Goal: Information Seeking & Learning: Learn about a topic

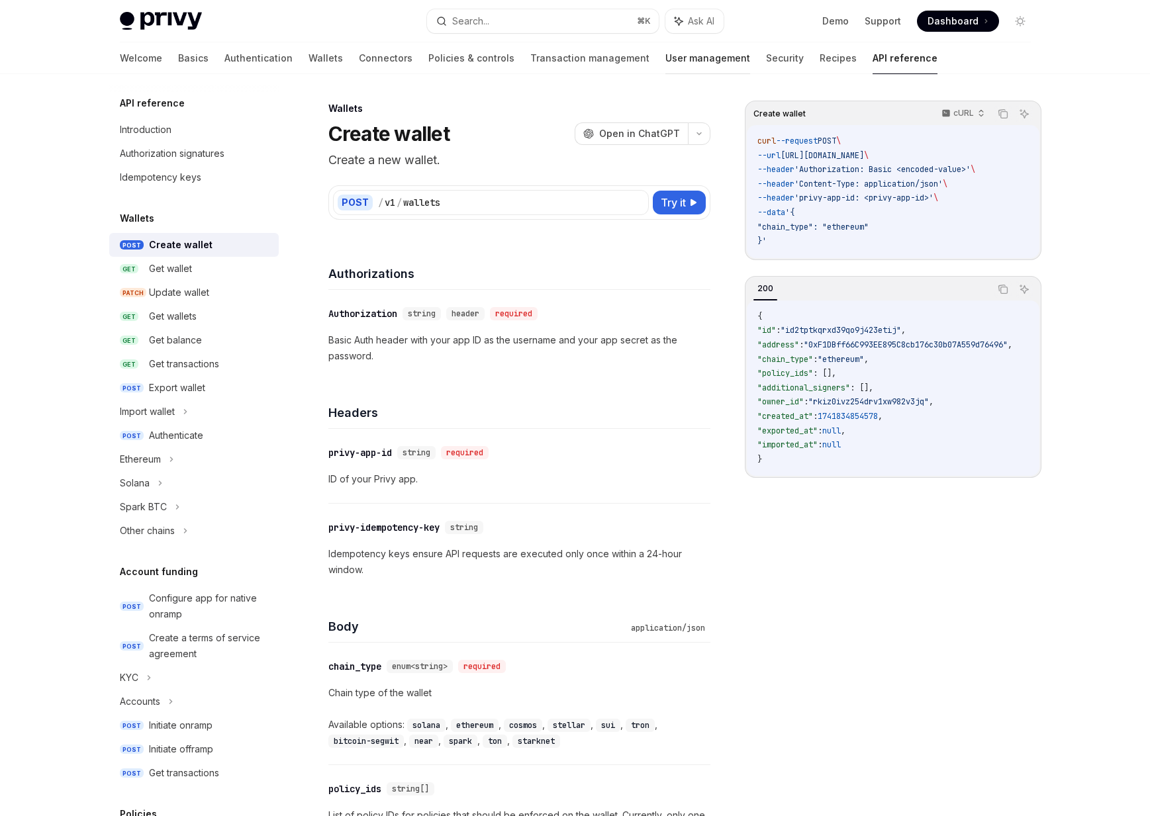
click at [665, 54] on link "User management" at bounding box center [707, 58] width 85 height 32
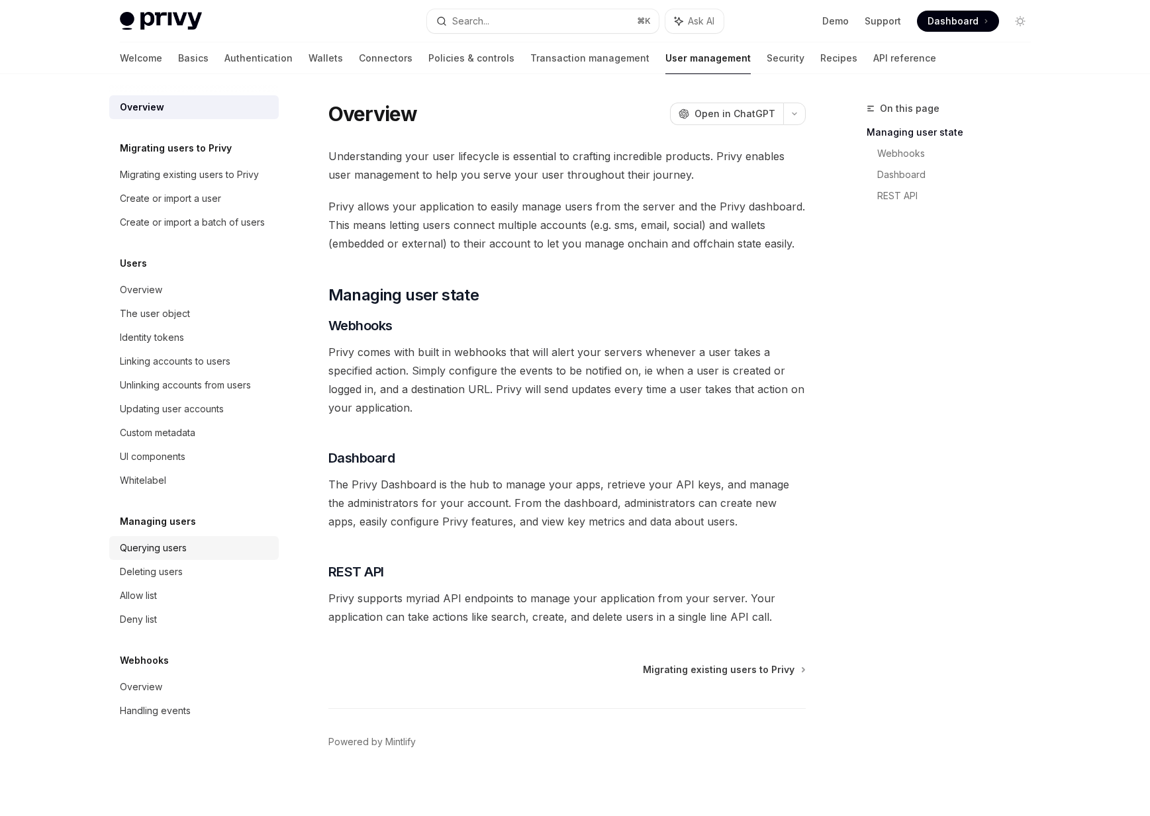
click at [136, 547] on div "Querying users" at bounding box center [153, 548] width 67 height 16
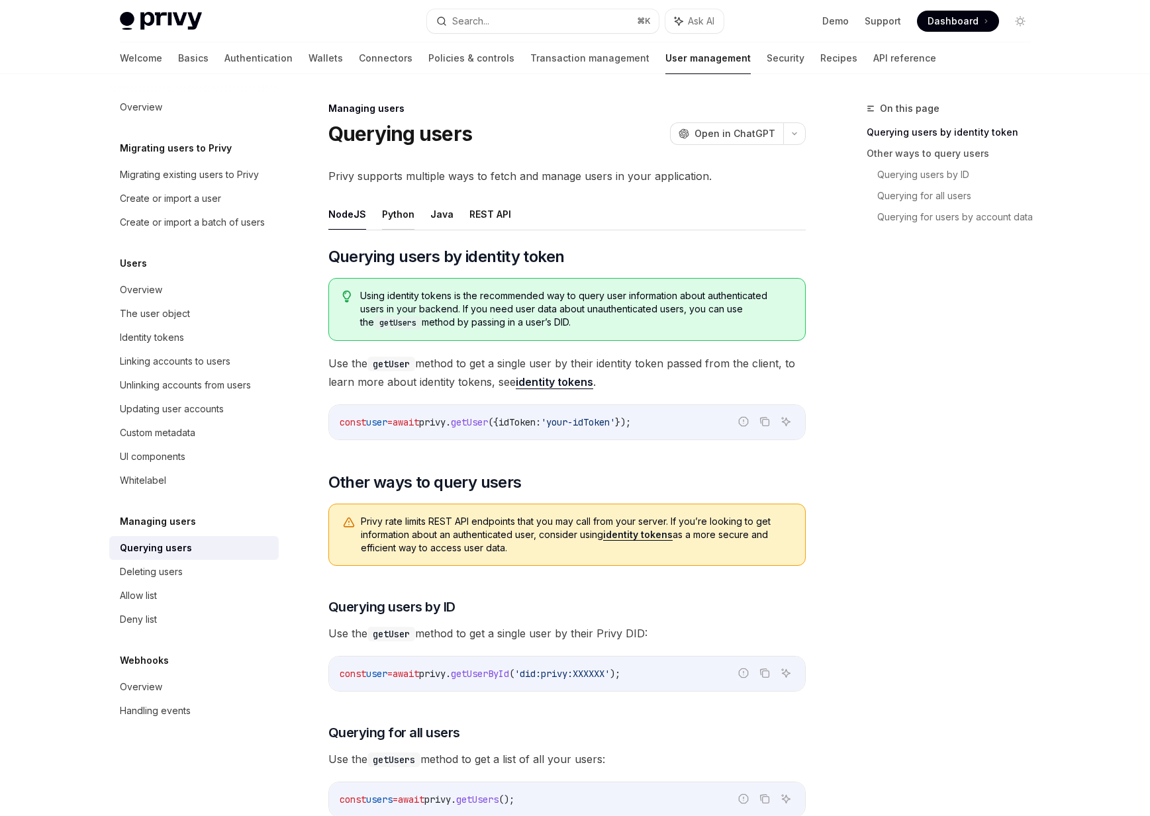
click at [386, 210] on button "Python" at bounding box center [398, 214] width 32 height 31
click at [433, 212] on button "Java" at bounding box center [441, 214] width 23 height 31
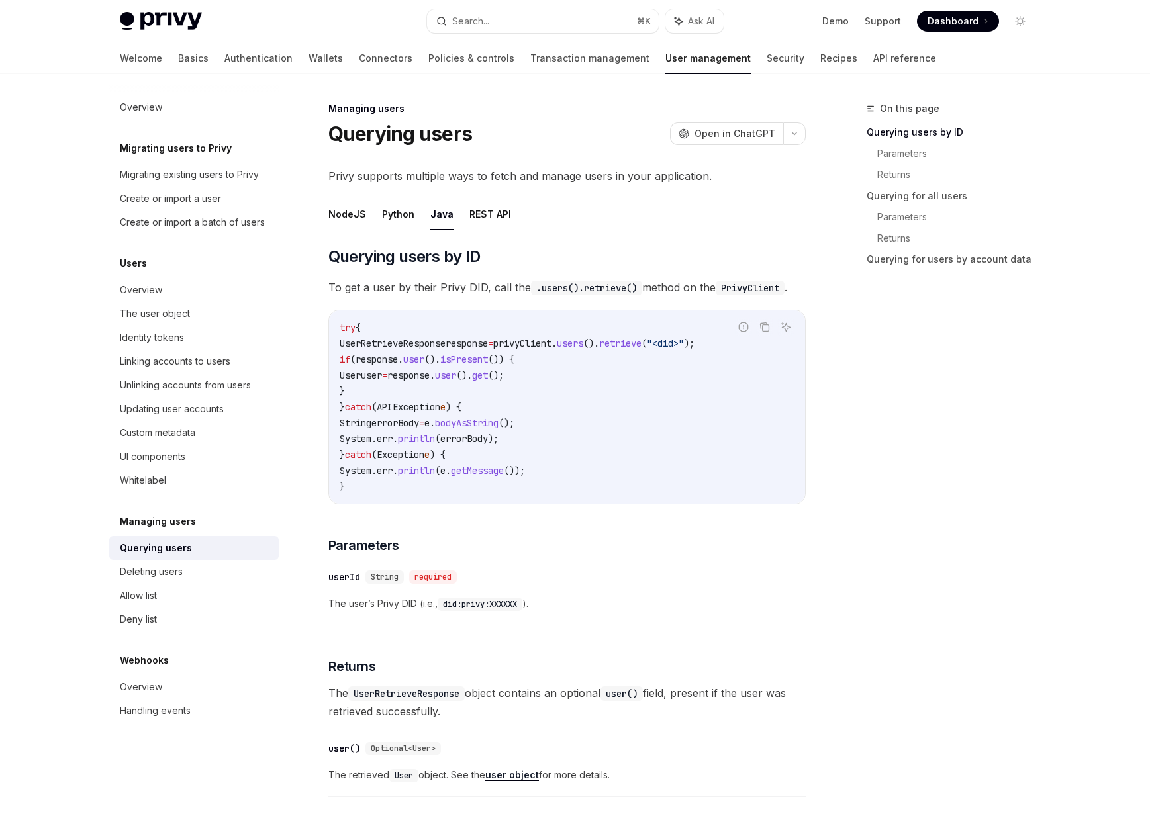
click at [378, 205] on ul "NodeJS Python Java REST API" at bounding box center [566, 215] width 477 height 32
click at [396, 221] on button "Python" at bounding box center [398, 214] width 32 height 31
type textarea "*"
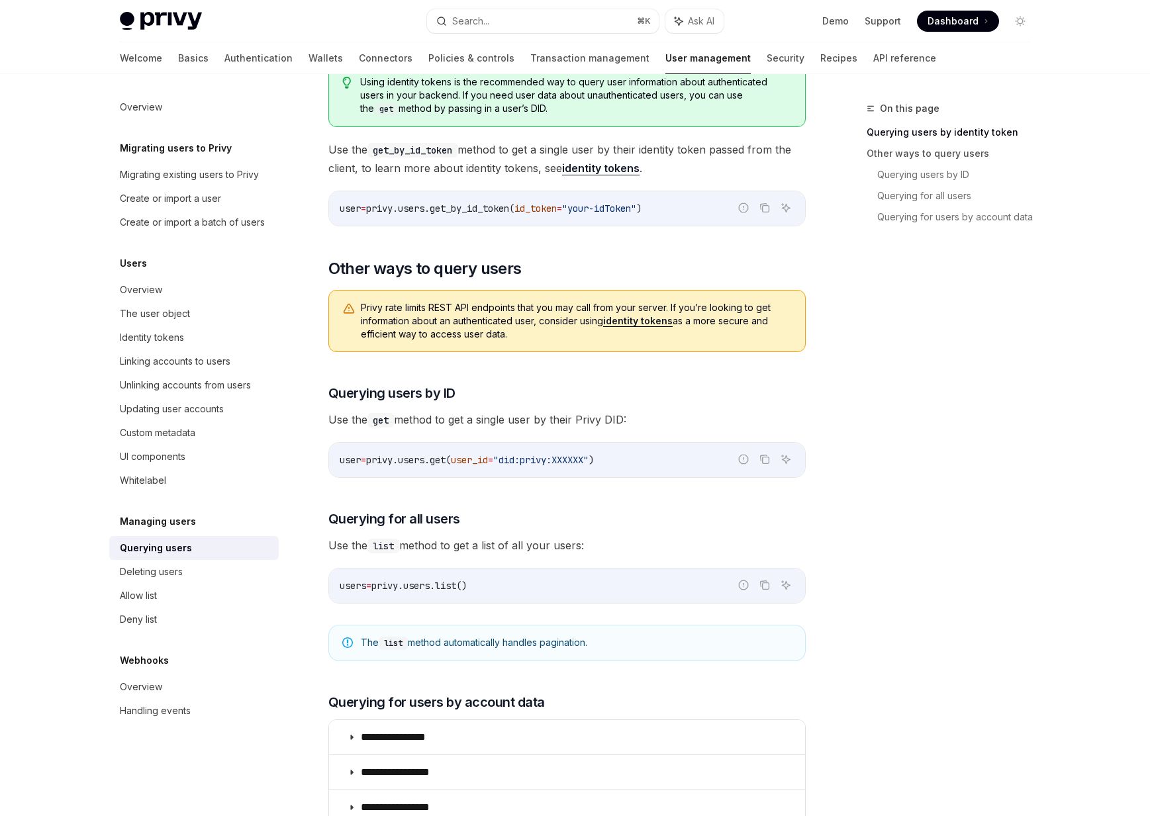
scroll to position [224, 0]
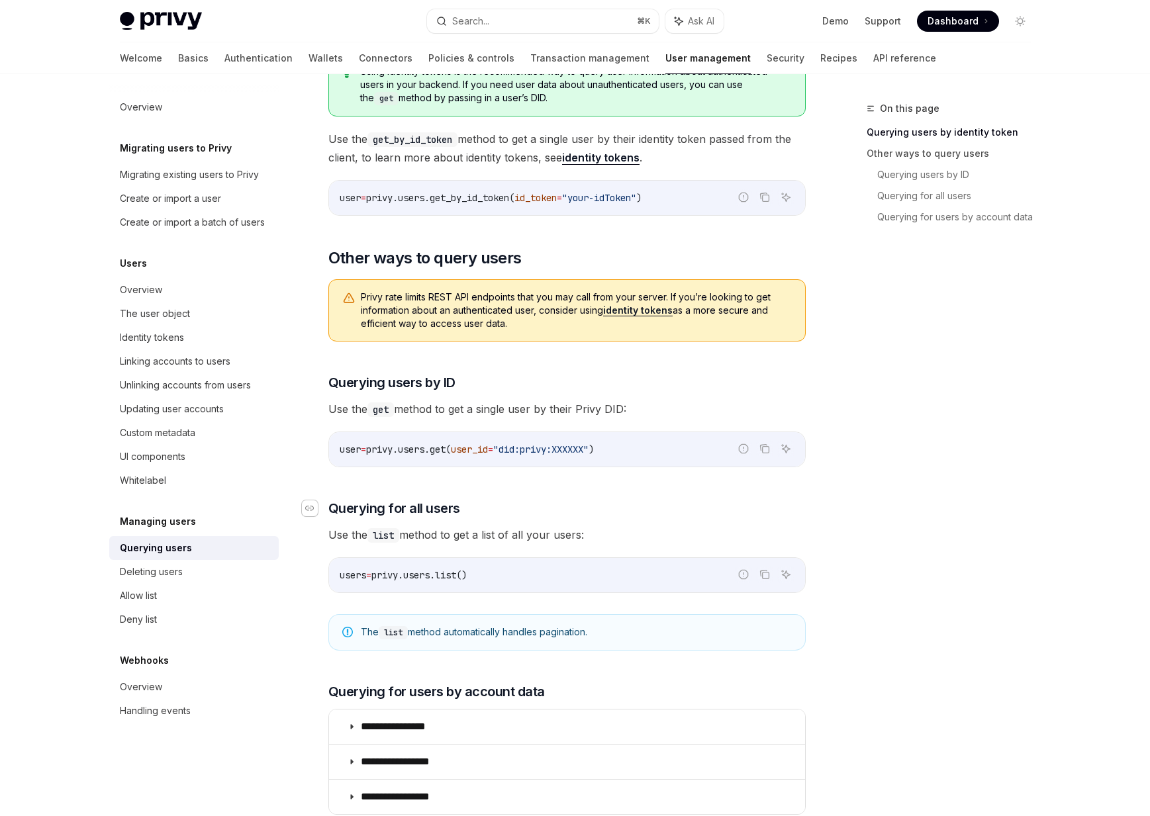
click at [310, 508] on icon "Navigate to header" at bounding box center [309, 508] width 9 height 5
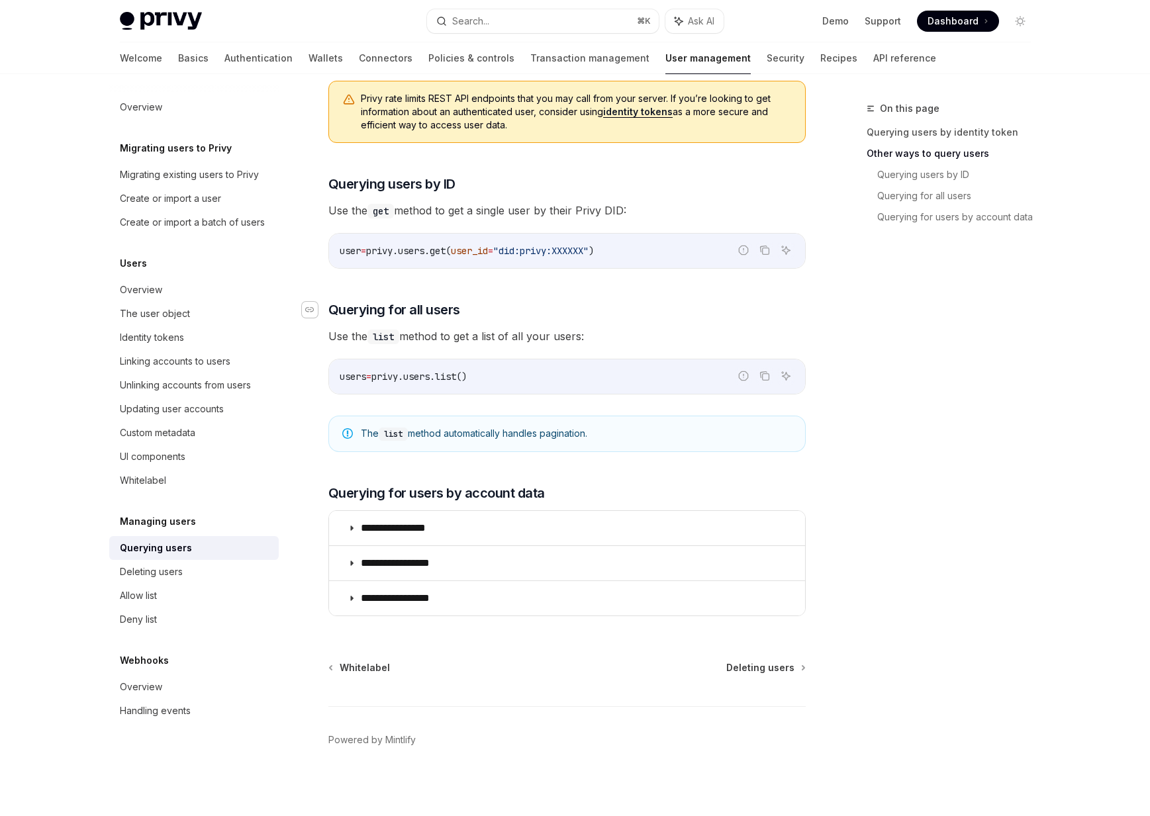
scroll to position [428, 0]
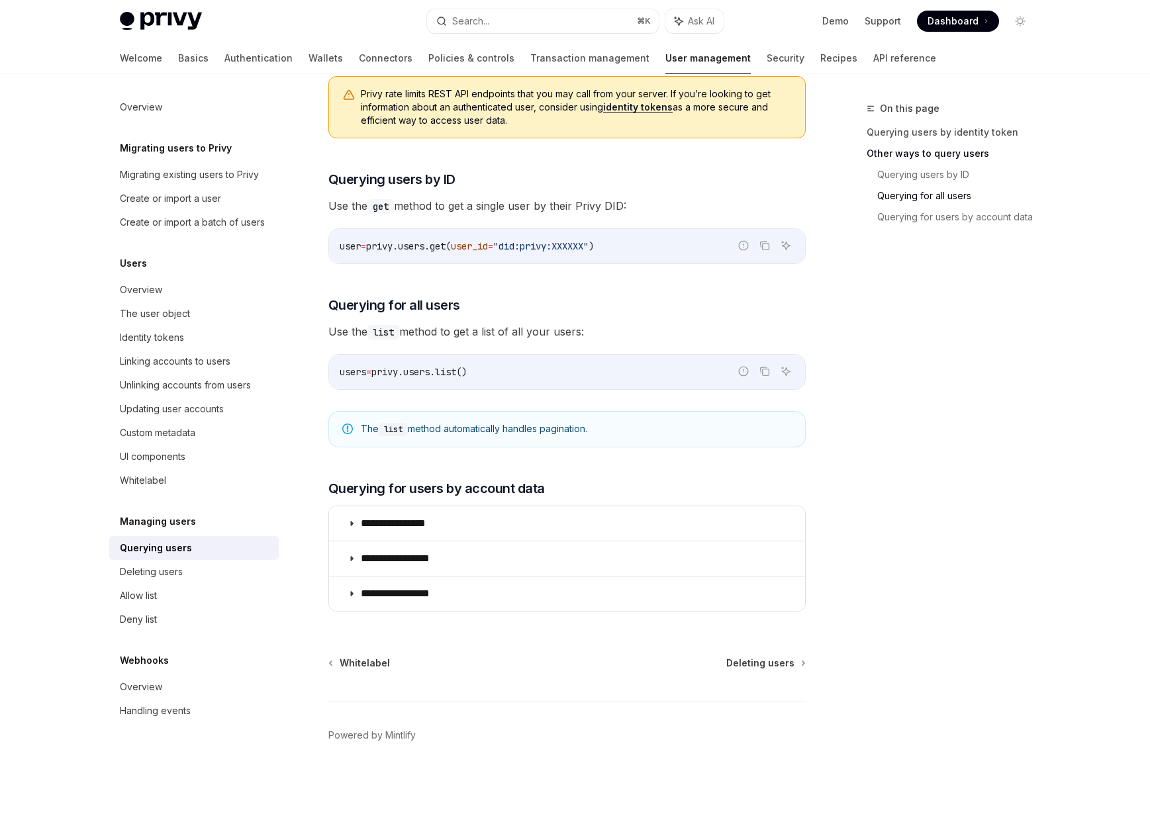
click at [424, 381] on div "users = privy.users.list()" at bounding box center [567, 372] width 476 height 34
copy div "users = privy.users.list()"
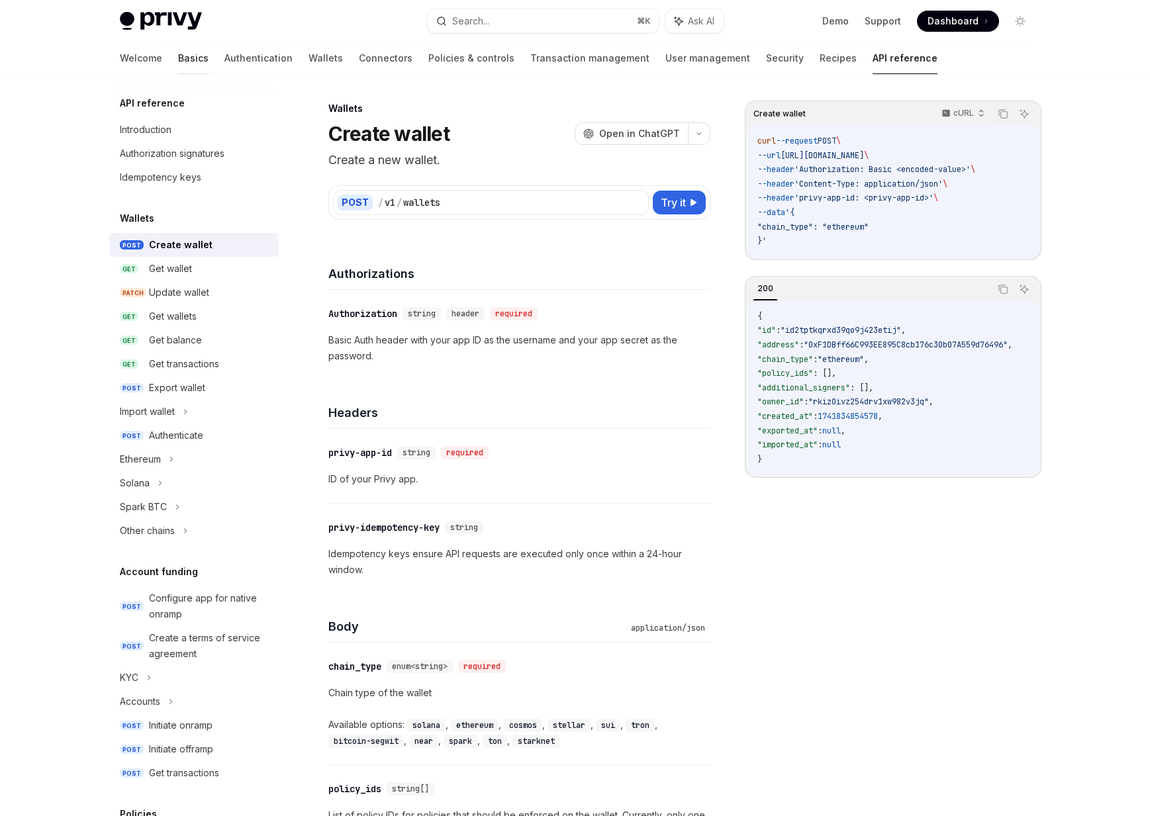
click at [178, 57] on link "Basics" at bounding box center [193, 58] width 30 height 32
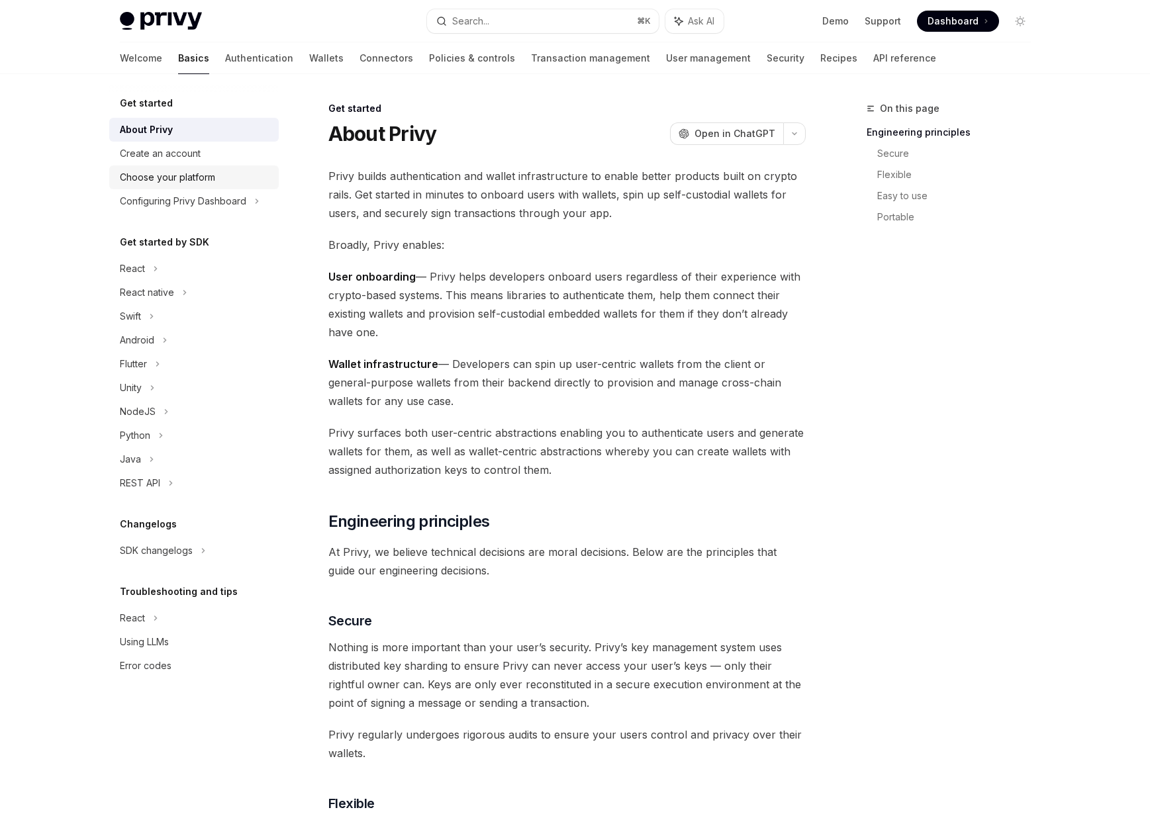
click at [142, 177] on div "Choose your platform" at bounding box center [167, 177] width 95 height 16
type textarea "*"
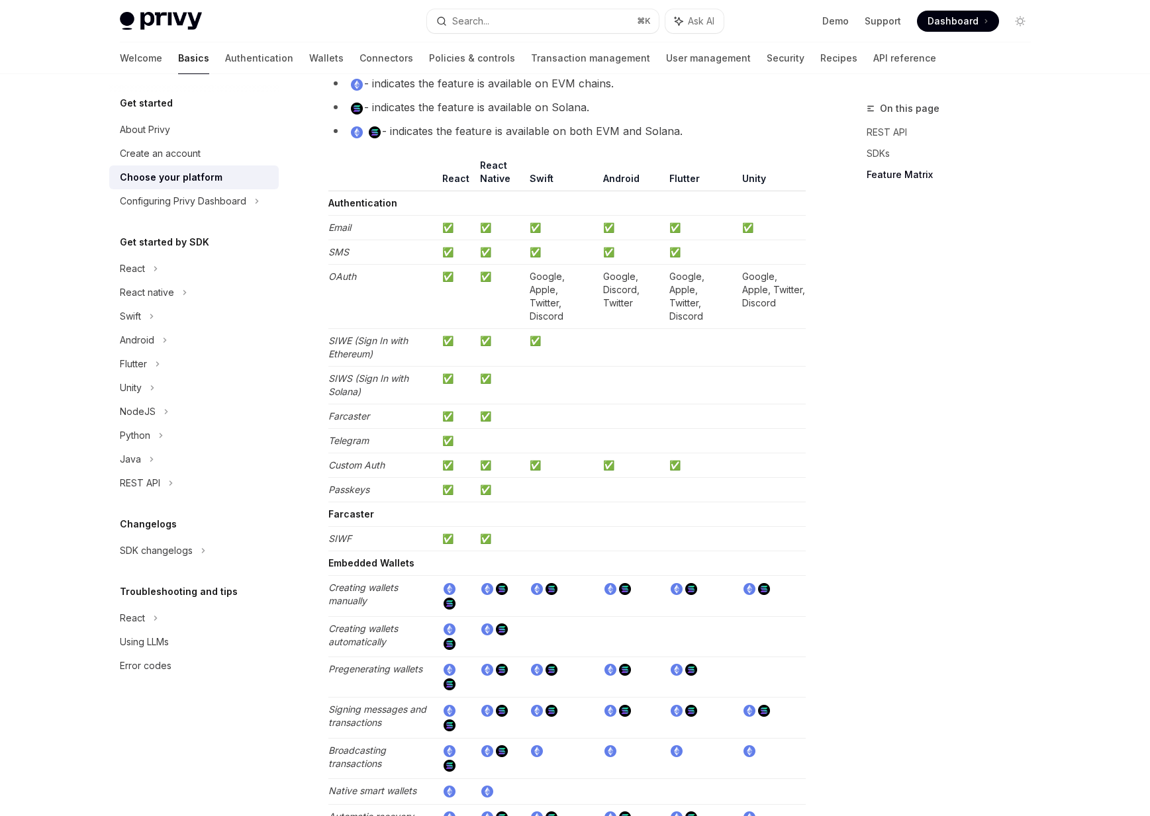
scroll to position [1254, 0]
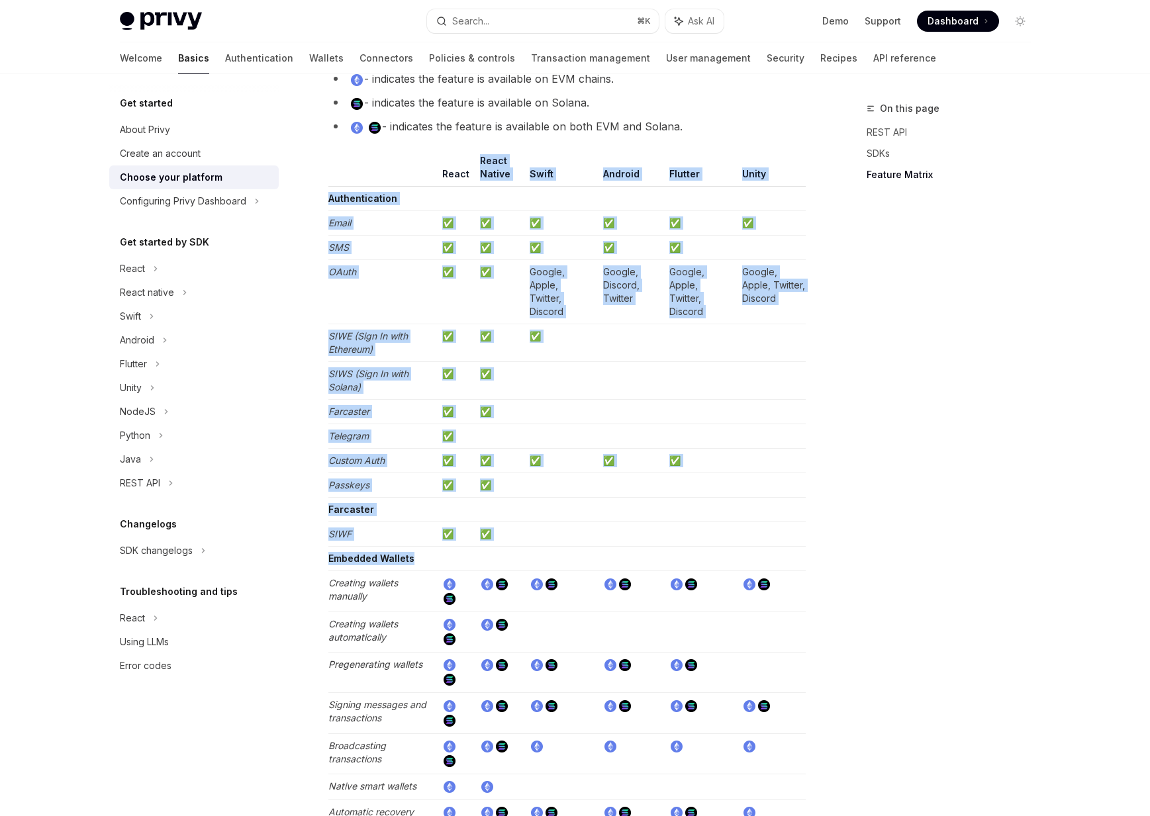
drag, startPoint x: 480, startPoint y: 155, endPoint x: 489, endPoint y: 549, distance: 394.6
click at [489, 549] on td at bounding box center [499, 559] width 49 height 24
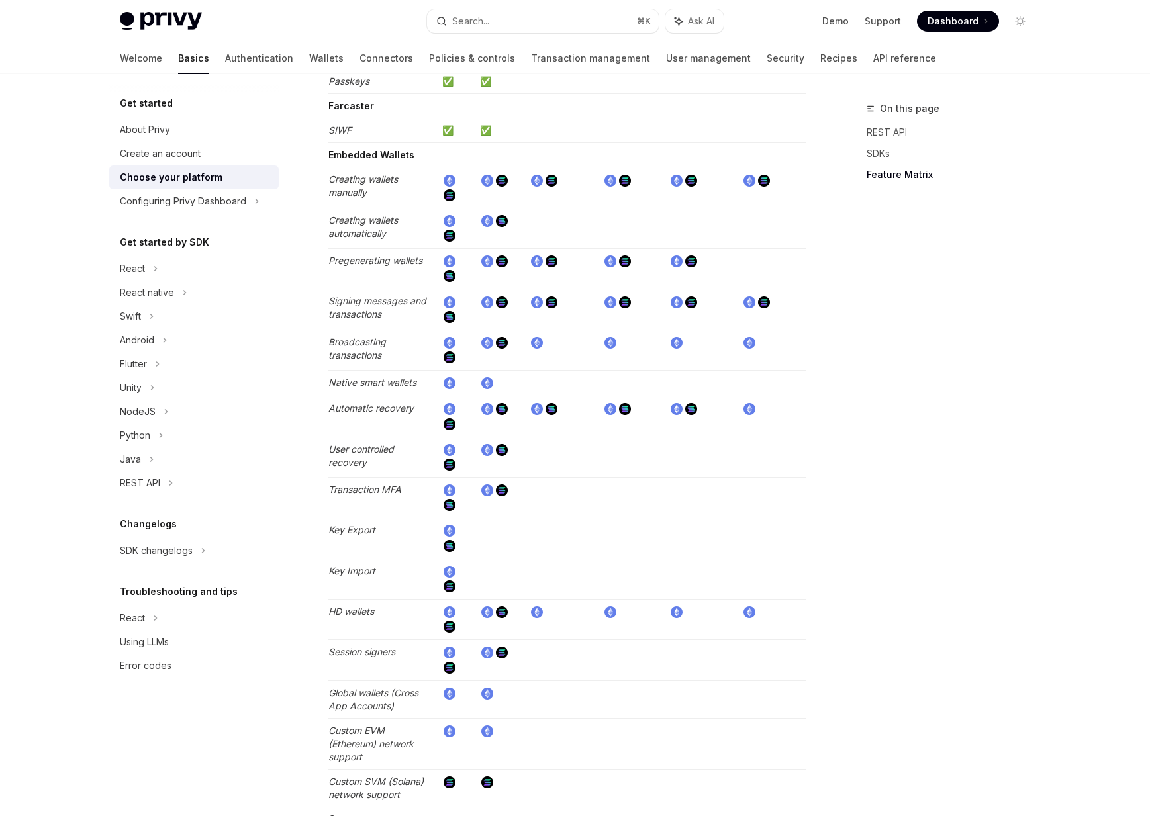
scroll to position [1582, 0]
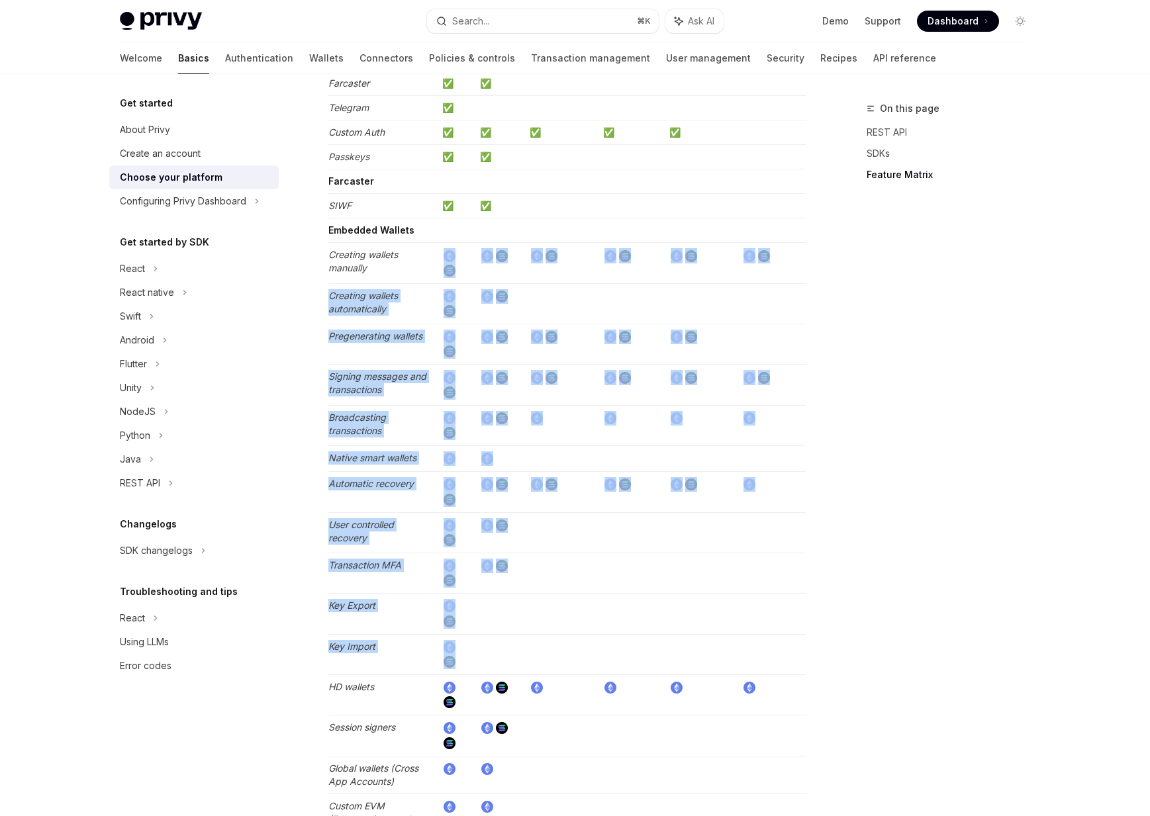
drag, startPoint x: 471, startPoint y: 238, endPoint x: 537, endPoint y: 625, distance: 392.7
click at [537, 625] on tbody "Authentication Email ✅ ✅ ✅ ✅ ✅ ✅ SMS ✅ ✅ ✅ ✅ ✅ OAuth ✅ ✅ Google, Apple, Twitter…" at bounding box center [566, 540] width 477 height 1365
click at [537, 634] on td at bounding box center [560, 654] width 73 height 40
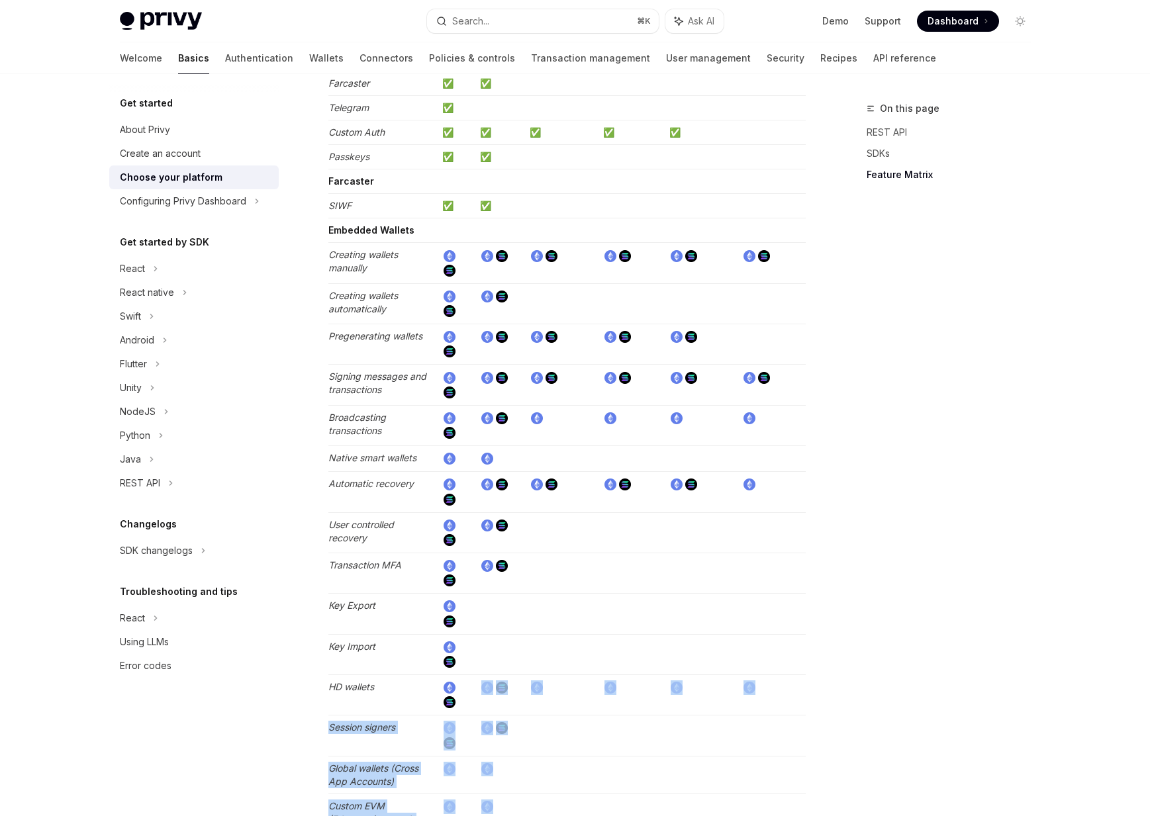
drag, startPoint x: 477, startPoint y: 670, endPoint x: 488, endPoint y: 805, distance: 135.4
click at [488, 805] on tbody "Authentication Email ✅ ✅ ✅ ✅ ✅ ✅ SMS ✅ ✅ ✅ ✅ ✅ OAuth ✅ ✅ Google, Apple, Twitter…" at bounding box center [566, 540] width 477 height 1365
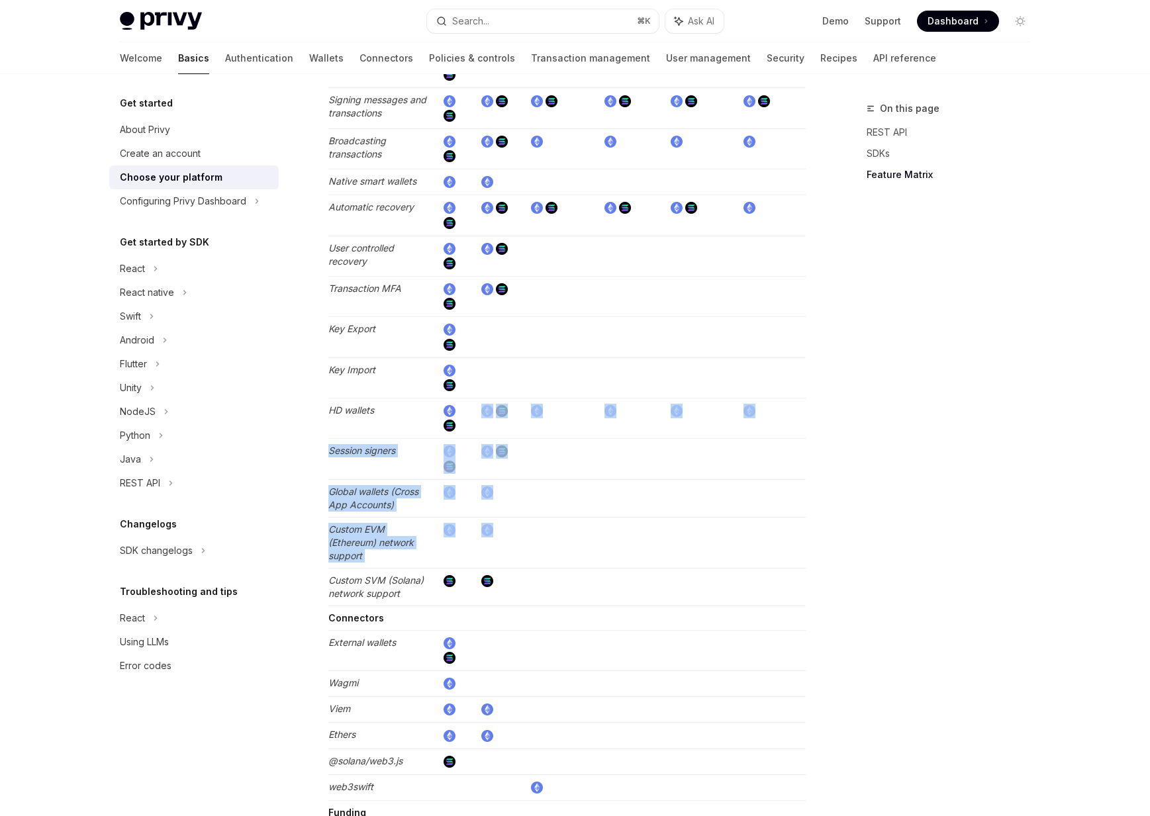
scroll to position [1913, 0]
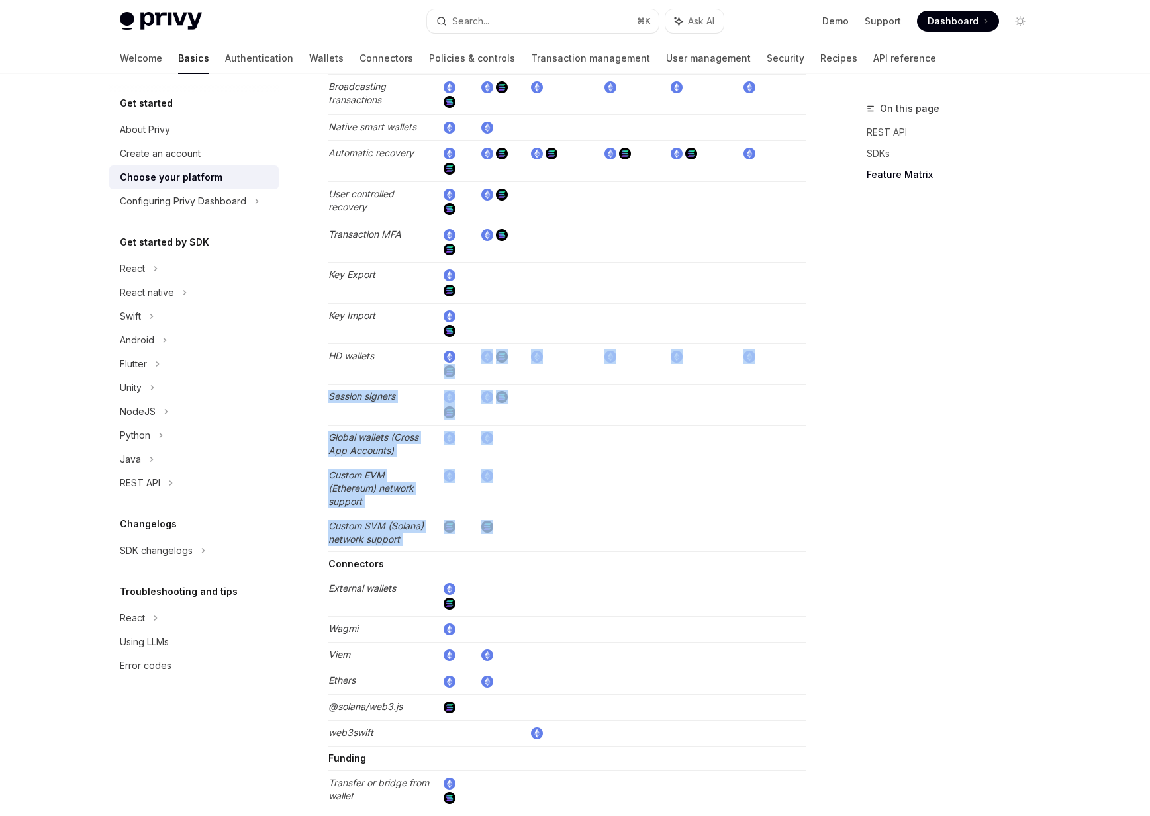
drag, startPoint x: 522, startPoint y: 522, endPoint x: 474, endPoint y: 357, distance: 171.1
click at [474, 357] on tbody "Authentication Email ✅ ✅ ✅ ✅ ✅ ✅ SMS ✅ ✅ ✅ ✅ ✅ OAuth ✅ ✅ Google, Apple, Twitter…" at bounding box center [566, 209] width 477 height 1365
click at [474, 357] on td at bounding box center [456, 363] width 38 height 40
drag, startPoint x: 474, startPoint y: 357, endPoint x: 526, endPoint y: 498, distance: 150.1
click at [526, 498] on tbody "Authentication Email ✅ ✅ ✅ ✅ ✅ ✅ SMS ✅ ✅ ✅ ✅ ✅ OAuth ✅ ✅ Google, Apple, Twitter…" at bounding box center [566, 209] width 477 height 1365
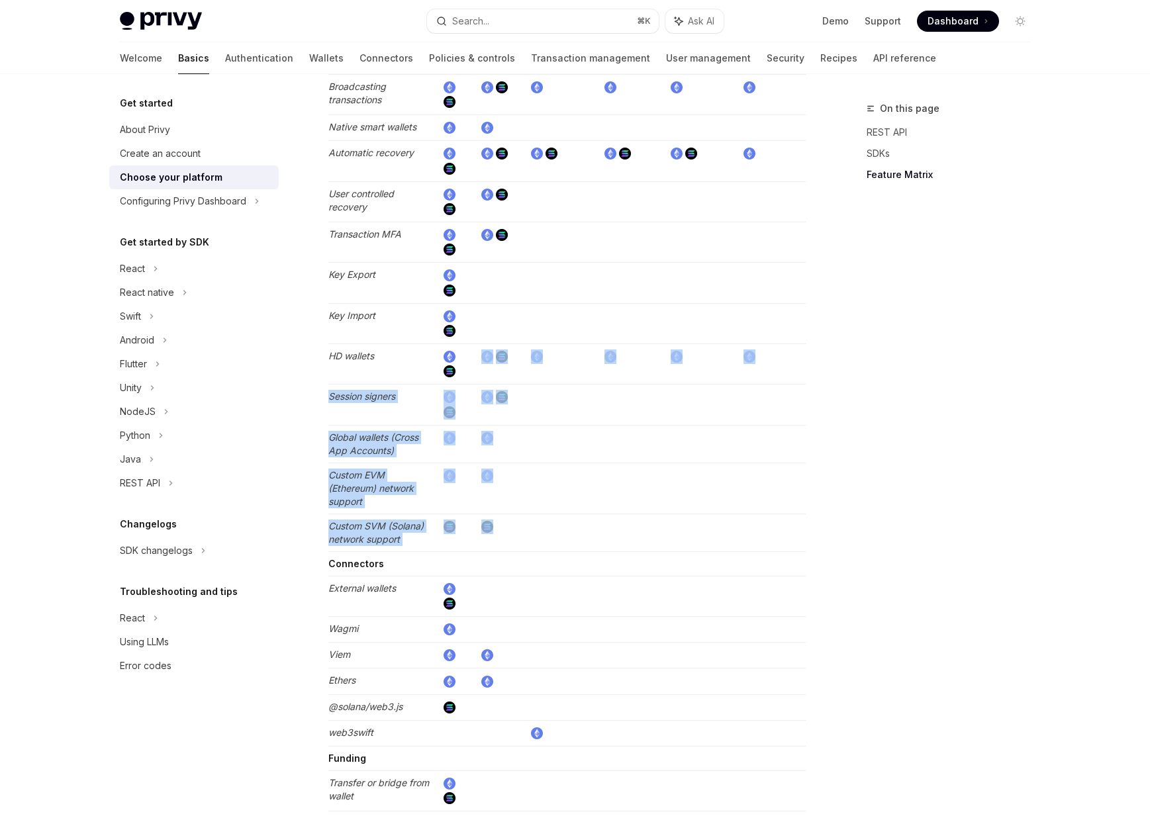
drag, startPoint x: 527, startPoint y: 520, endPoint x: 479, endPoint y: 341, distance: 185.1
click at [479, 341] on tbody "Authentication Email ✅ ✅ ✅ ✅ ✅ ✅ SMS ✅ ✅ ✅ ✅ ✅ OAuth ✅ ✅ Google, Apple, Twitter…" at bounding box center [566, 209] width 477 height 1365
click at [478, 343] on td at bounding box center [499, 363] width 49 height 40
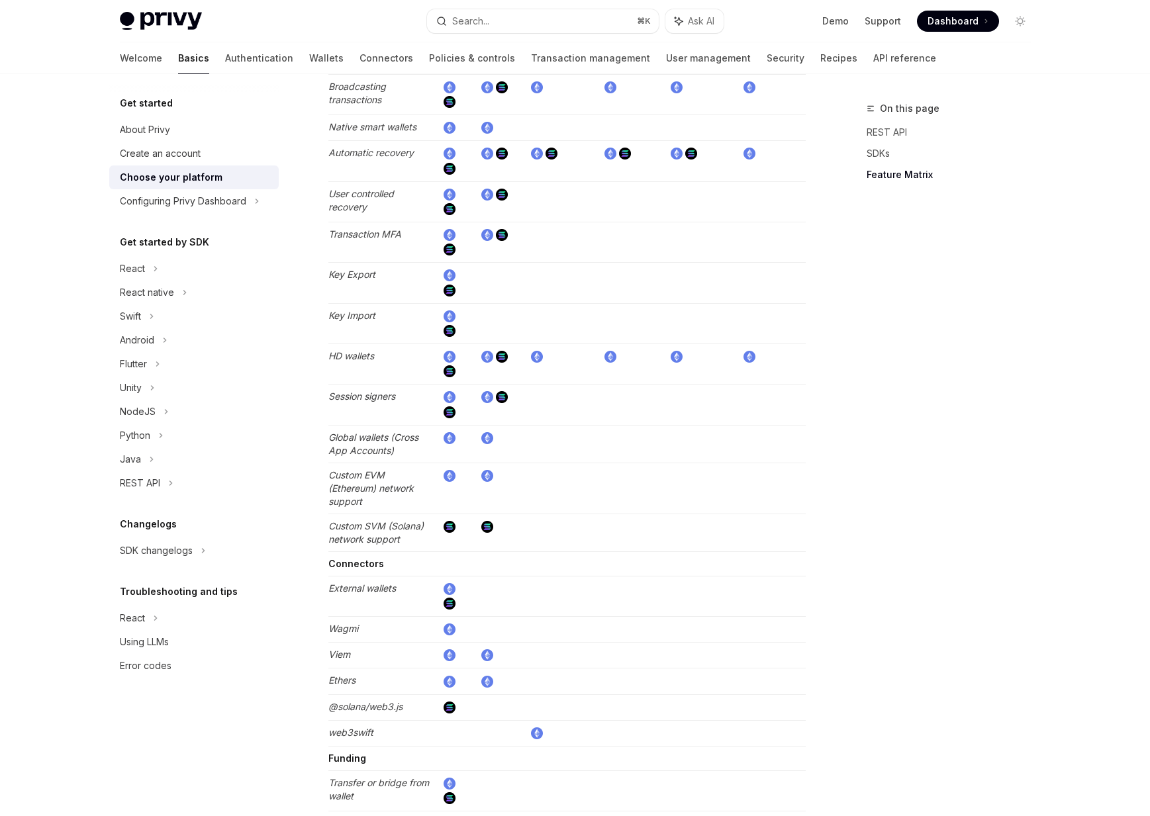
scroll to position [2229, 0]
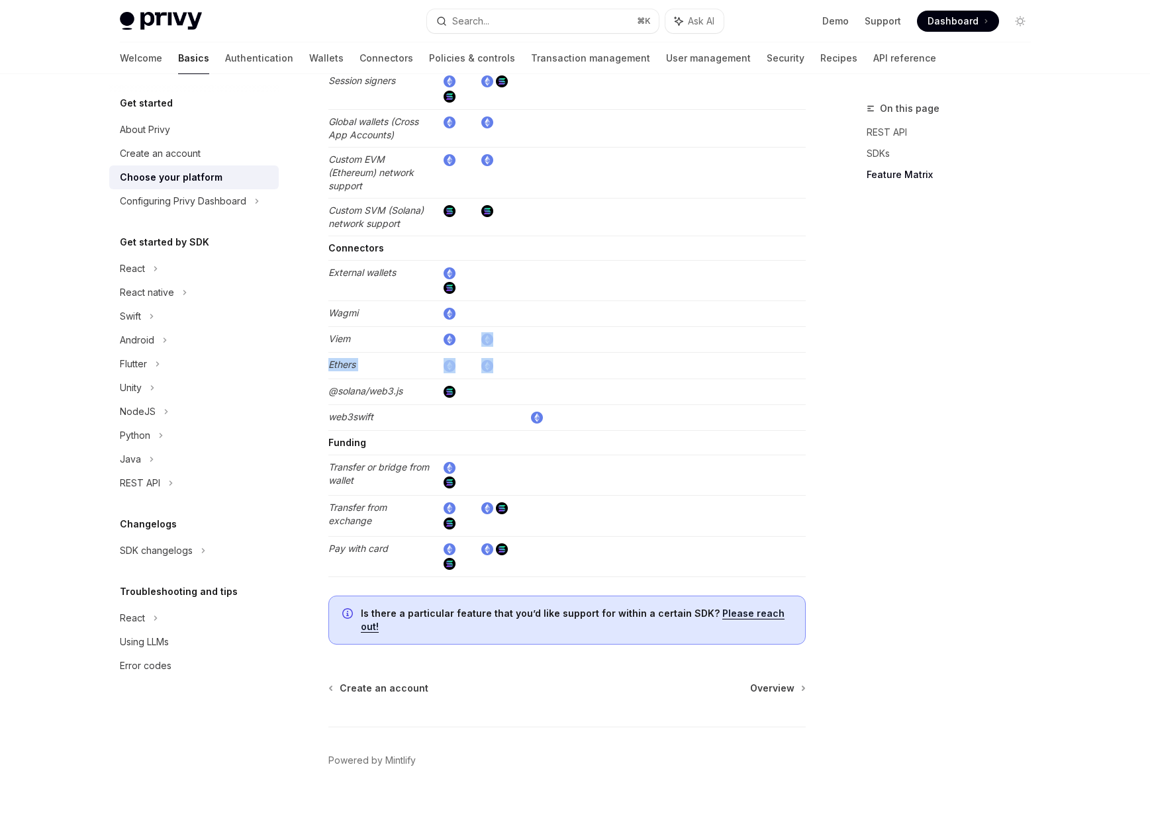
drag, startPoint x: 478, startPoint y: 332, endPoint x: 491, endPoint y: 361, distance: 32.0
click at [491, 361] on td at bounding box center [499, 366] width 49 height 26
